Goal: Information Seeking & Learning: Learn about a topic

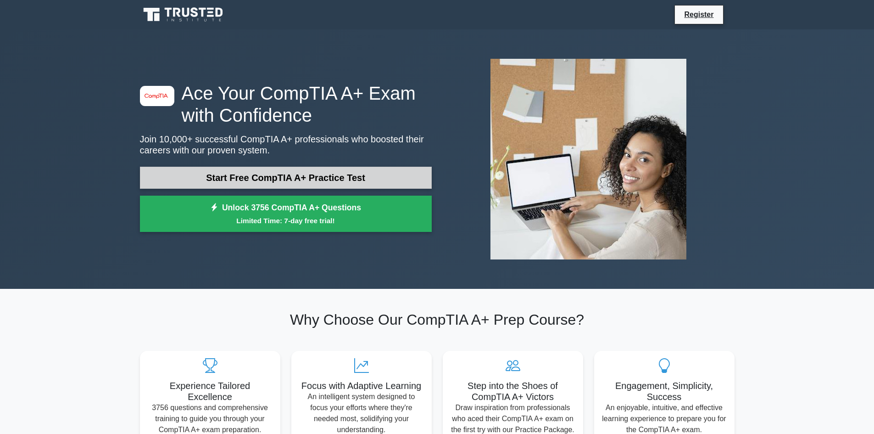
click at [297, 179] on link "Start Free CompTIA A+ Practice Test" at bounding box center [286, 178] width 292 height 22
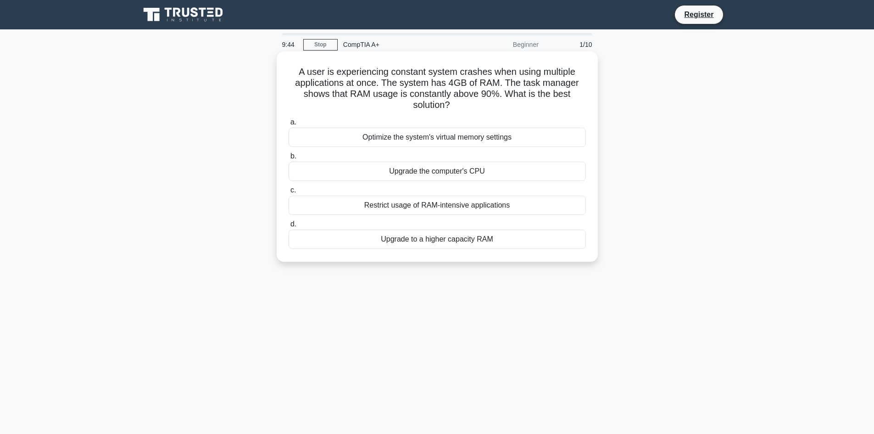
click at [455, 240] on div "Upgrade to a higher capacity RAM" at bounding box center [437, 238] width 297 height 19
click at [289, 227] on input "d. Upgrade to a higher capacity RAM" at bounding box center [289, 224] width 0 height 6
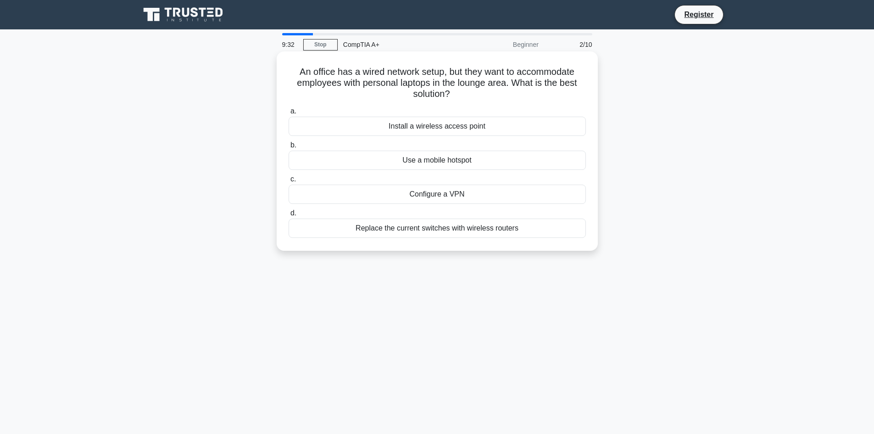
click at [462, 129] on div "Install a wireless access point" at bounding box center [437, 126] width 297 height 19
click at [289, 114] on input "a. Install a wireless access point" at bounding box center [289, 111] width 0 height 6
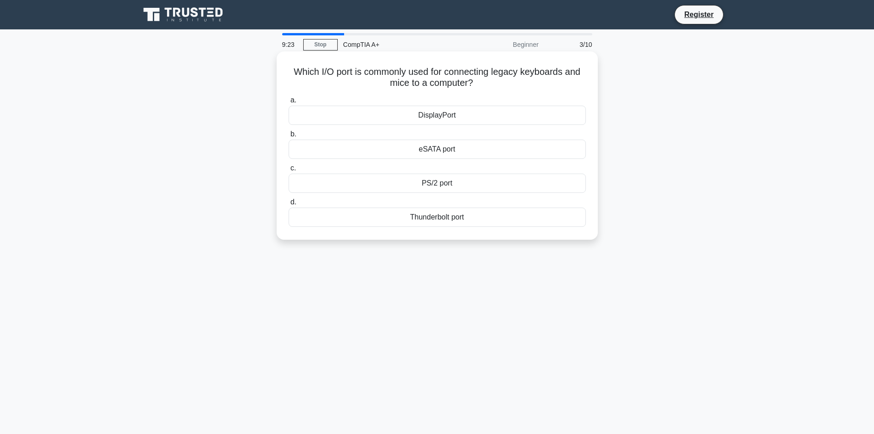
click at [442, 185] on div "PS/2 port" at bounding box center [437, 183] width 297 height 19
click at [289, 171] on input "c. PS/2 port" at bounding box center [289, 168] width 0 height 6
click at [439, 159] on div "CPU throttling" at bounding box center [437, 149] width 297 height 19
click at [289, 137] on input "b. CPU throttling" at bounding box center [289, 134] width 0 height 6
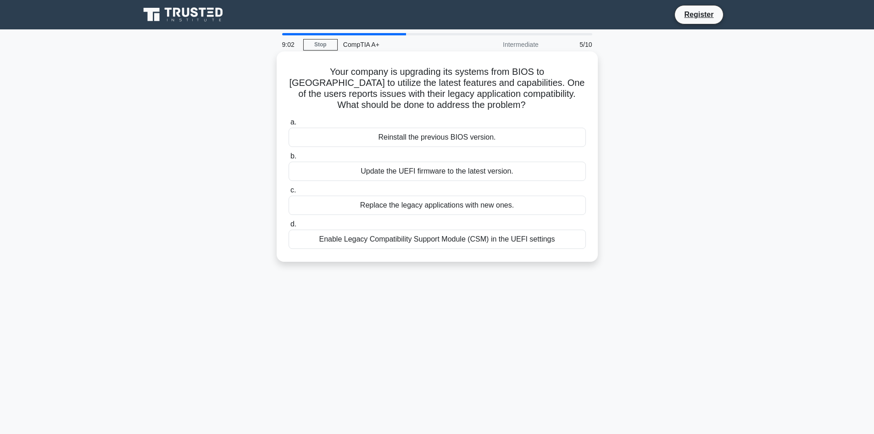
click at [431, 173] on div "Update the UEFI firmware to the latest version." at bounding box center [437, 171] width 297 height 19
click at [289, 159] on input "b. Update the UEFI firmware to the latest version." at bounding box center [289, 156] width 0 height 6
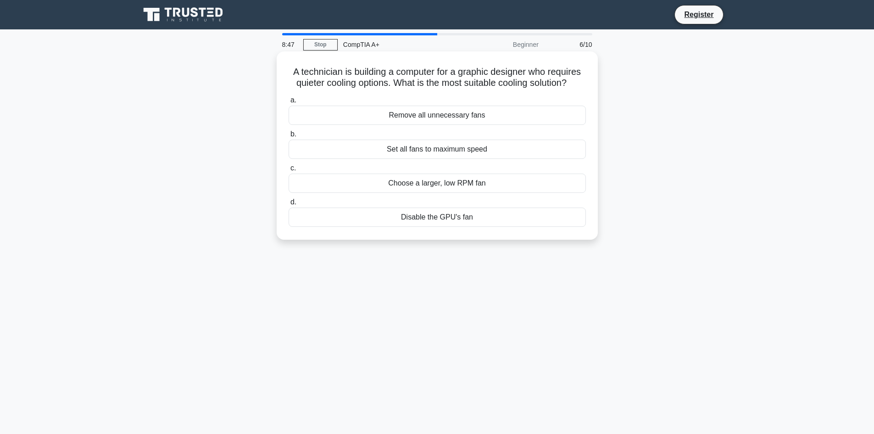
click at [427, 186] on div "Choose a larger, low RPM fan" at bounding box center [437, 183] width 297 height 19
click at [289, 171] on input "c. Choose a larger, low RPM fan" at bounding box center [289, 168] width 0 height 6
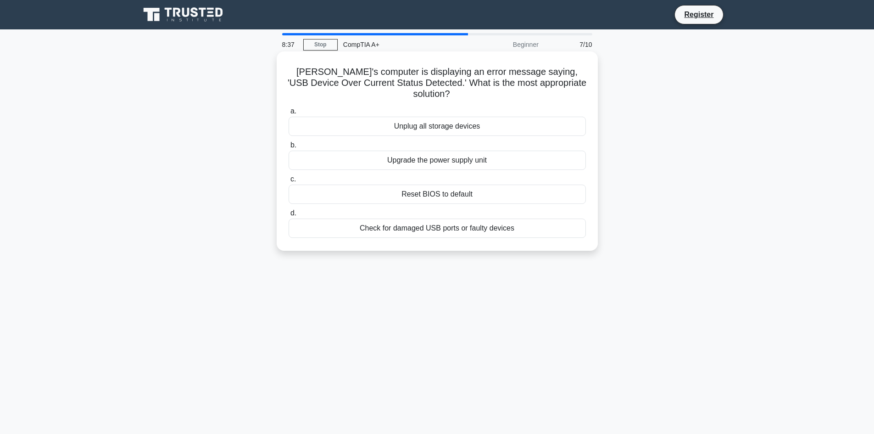
click at [427, 218] on div "Check for damaged USB ports or faulty devices" at bounding box center [437, 227] width 297 height 19
click at [289, 216] on input "d. Check for damaged USB ports or faulty devices" at bounding box center [289, 213] width 0 height 6
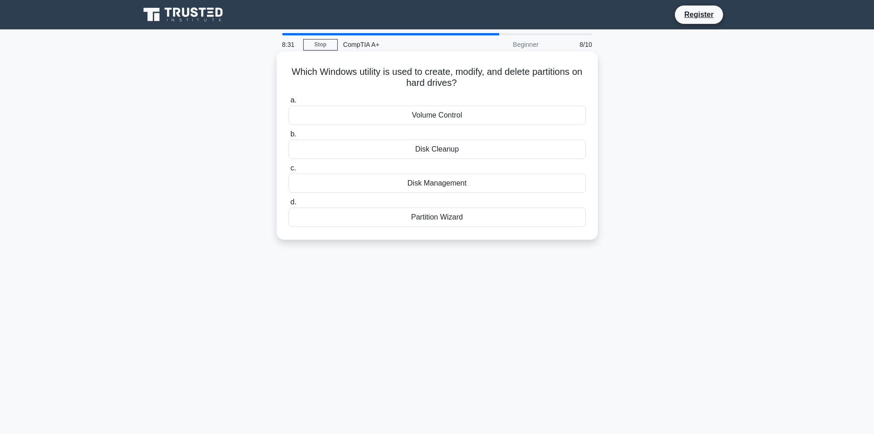
click at [441, 179] on div "Disk Management" at bounding box center [437, 183] width 297 height 19
click at [289, 171] on input "c. Disk Management" at bounding box center [289, 168] width 0 height 6
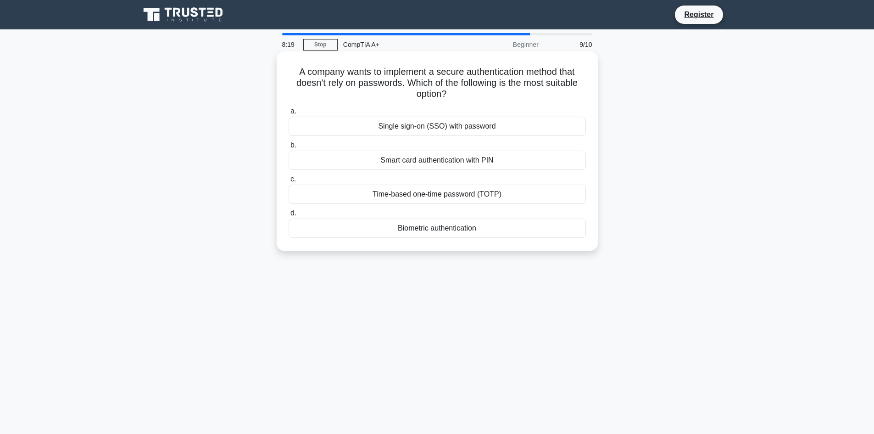
click at [432, 228] on div "Biometric authentication" at bounding box center [437, 227] width 297 height 19
click at [289, 216] on input "d. Biometric authentication" at bounding box center [289, 213] width 0 height 6
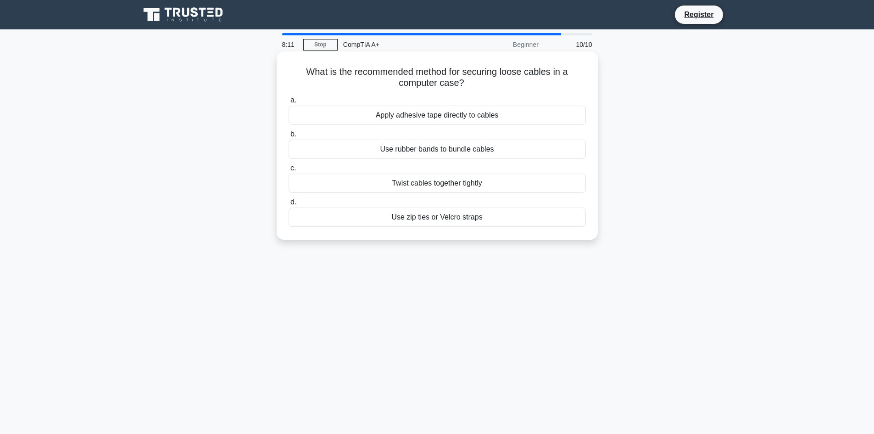
click at [444, 218] on div "Use zip ties or Velcro straps" at bounding box center [437, 216] width 297 height 19
click at [289, 205] on input "d. Use zip ties or Velcro straps" at bounding box center [289, 202] width 0 height 6
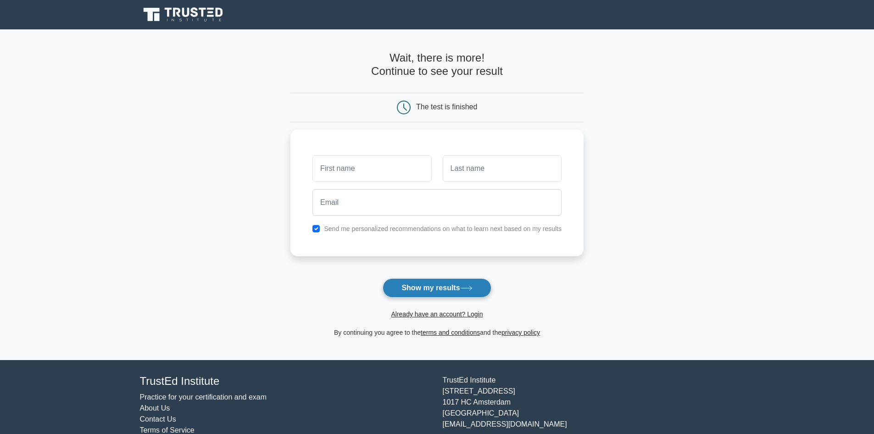
click at [431, 288] on button "Show my results" at bounding box center [437, 287] width 108 height 19
click at [362, 162] on input "text" at bounding box center [372, 166] width 119 height 27
type input "Bibi"
type input "van Duinen"
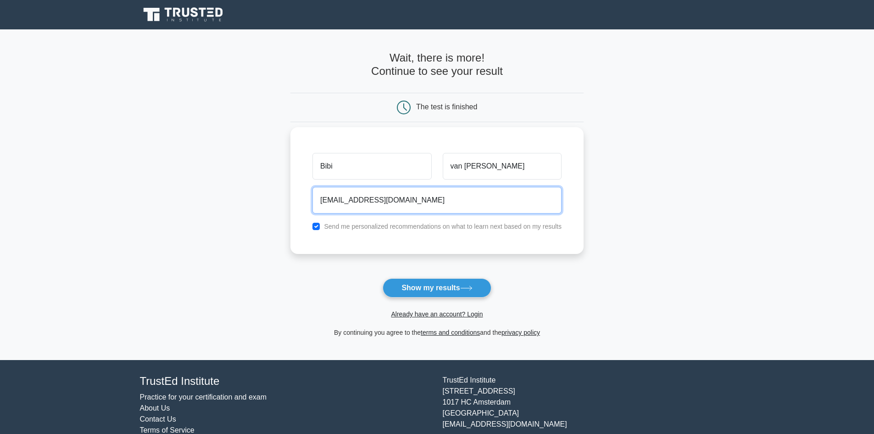
type input "bibivanduinen@gmail.com"
click at [325, 229] on label "Send me personalized recommendations on what to learn next based on my results" at bounding box center [443, 226] width 238 height 7
click at [316, 227] on input "checkbox" at bounding box center [316, 226] width 7 height 7
checkbox input "false"
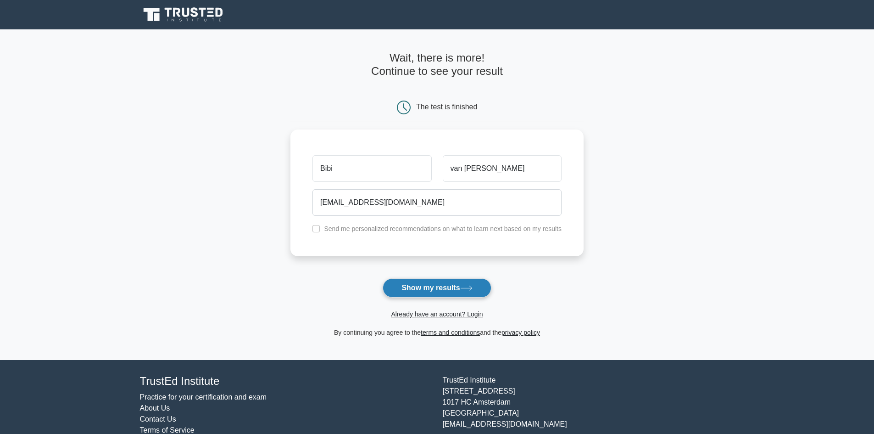
click at [446, 286] on button "Show my results" at bounding box center [437, 287] width 108 height 19
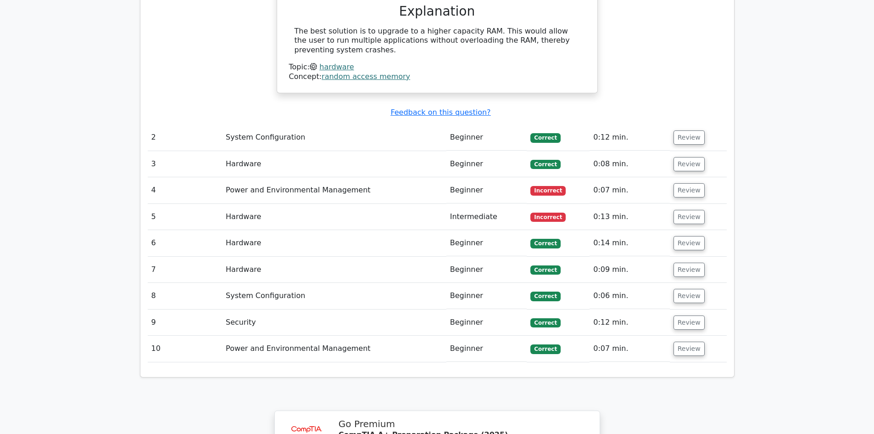
scroll to position [964, 0]
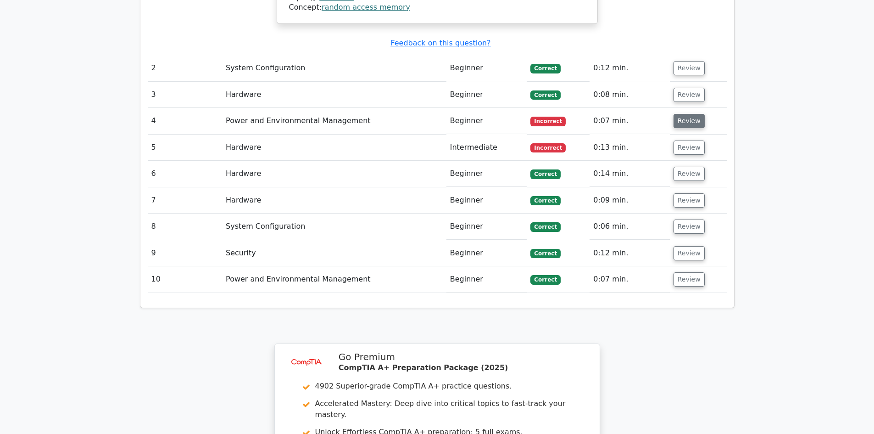
click at [686, 114] on button "Review" at bounding box center [689, 121] width 31 height 14
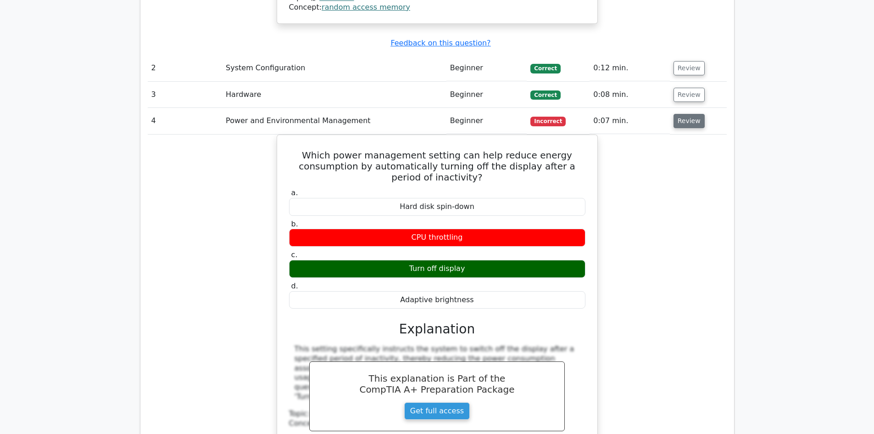
click at [682, 114] on button "Review" at bounding box center [689, 121] width 31 height 14
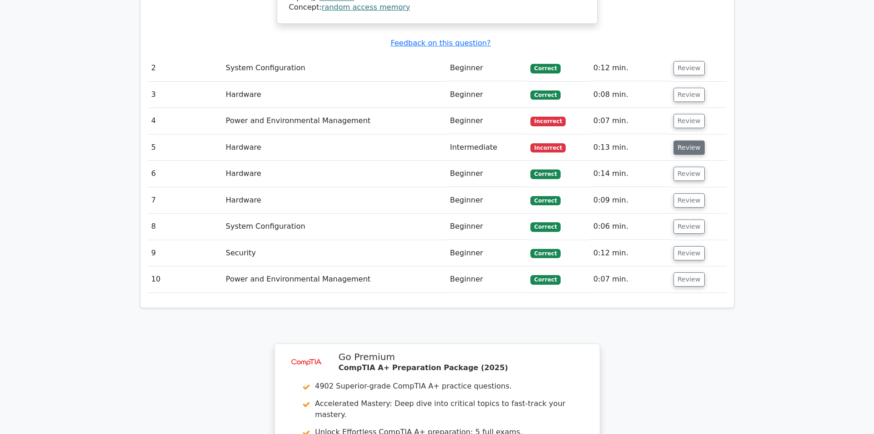
click at [687, 140] on button "Review" at bounding box center [689, 147] width 31 height 14
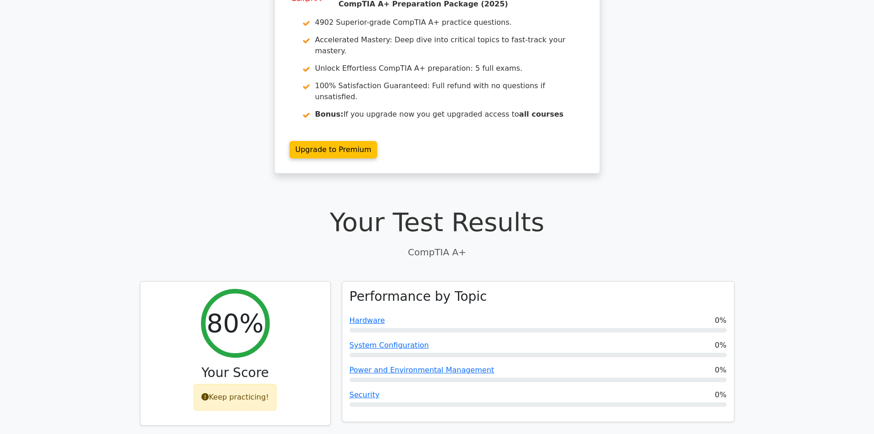
scroll to position [0, 0]
